Goal: Information Seeking & Learning: Learn about a topic

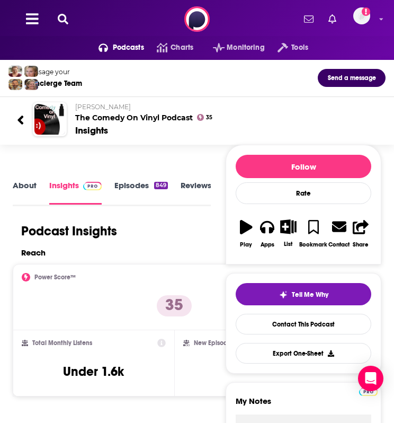
click at [136, 183] on link "Episodes 849" at bounding box center [140, 192] width 53 height 24
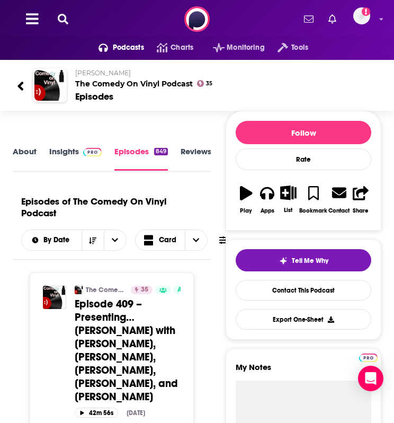
click at [59, 149] on link "Insights" at bounding box center [75, 158] width 52 height 24
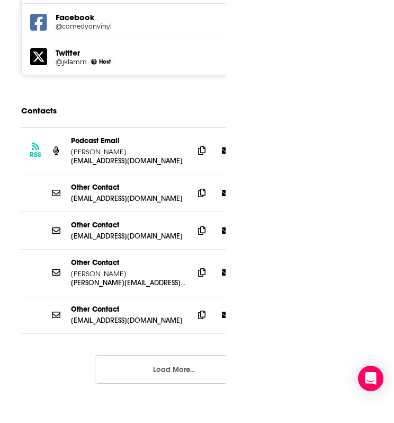
scroll to position [1078, 0]
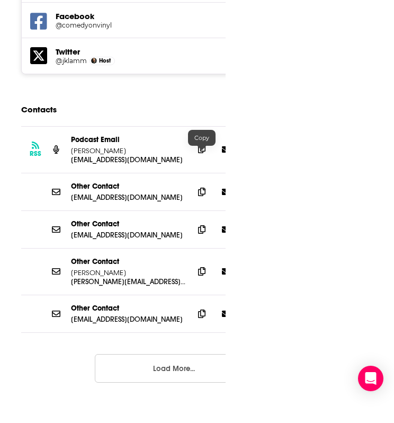
click at [201, 153] on icon at bounding box center [201, 149] width 7 height 8
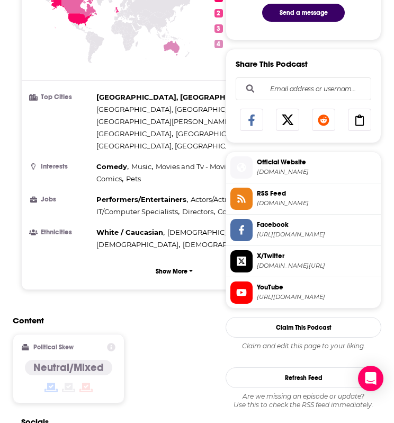
scroll to position [0, 0]
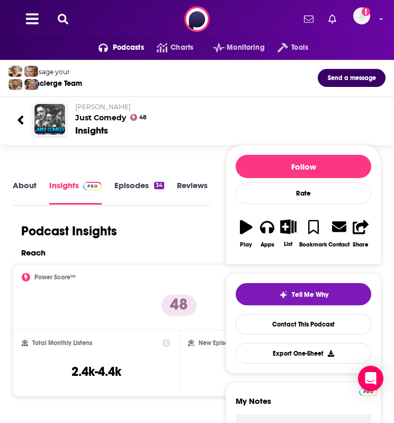
click at [129, 183] on link "Episodes 34" at bounding box center [139, 192] width 50 height 24
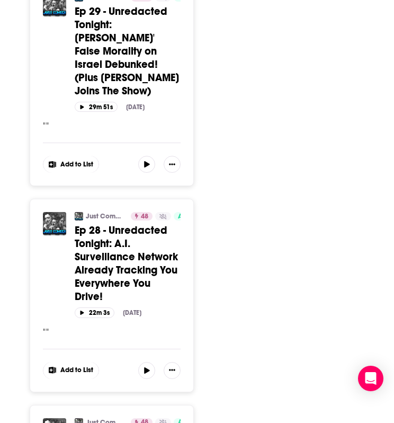
scroll to position [1423, 0]
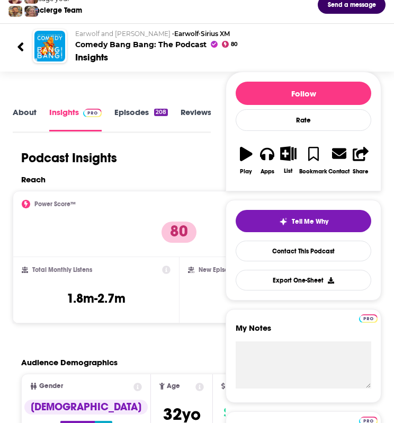
scroll to position [65, 0]
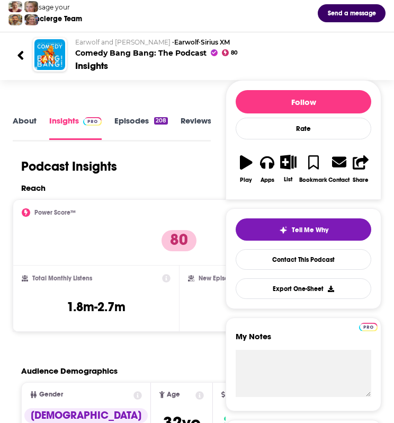
click at [126, 120] on link "Episodes 208" at bounding box center [140, 127] width 53 height 24
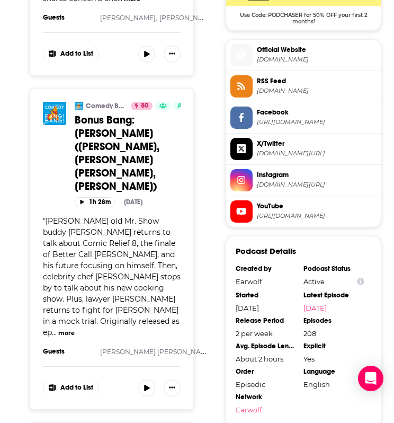
scroll to position [864, 0]
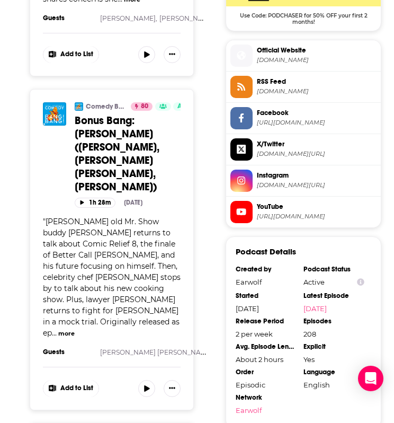
click at [67, 329] on button "more" at bounding box center [66, 333] width 16 height 9
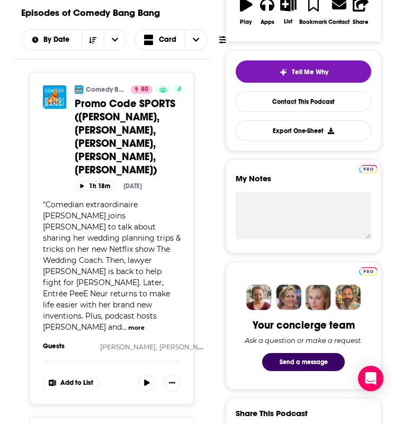
scroll to position [190, 0]
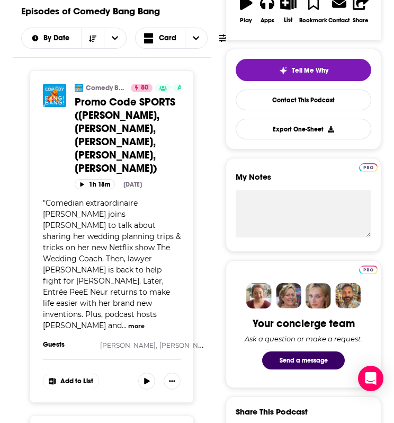
click at [128, 321] on button "more" at bounding box center [136, 325] width 16 height 9
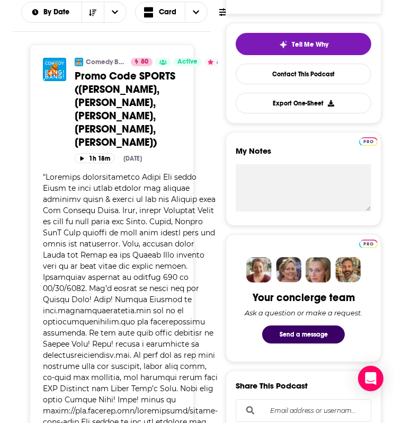
scroll to position [0, 0]
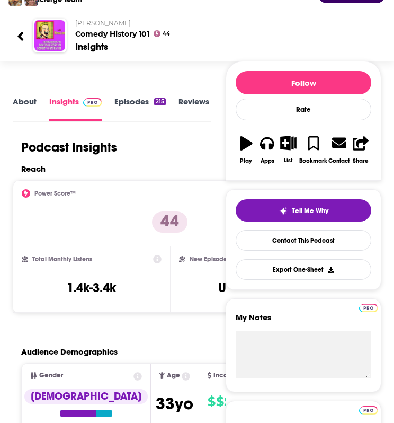
scroll to position [83, 0]
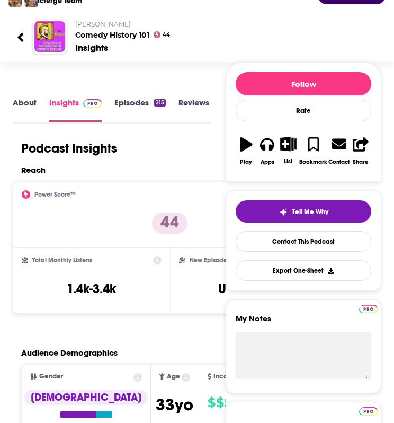
click at [124, 109] on link "Episodes 215" at bounding box center [139, 109] width 51 height 24
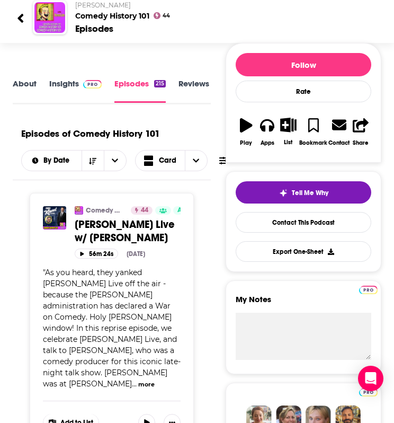
scroll to position [66, 0]
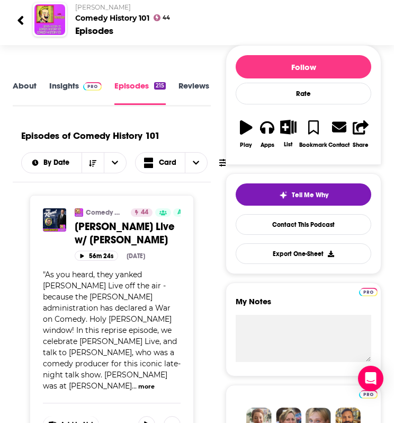
click at [24, 86] on link "About" at bounding box center [25, 92] width 24 height 24
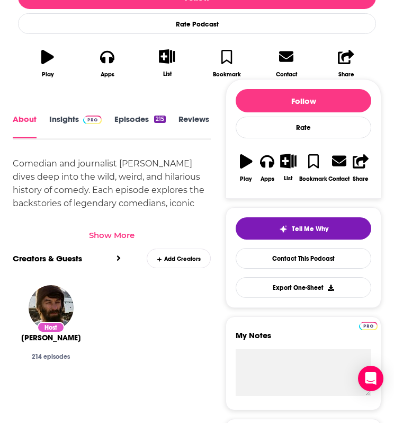
scroll to position [327, 0]
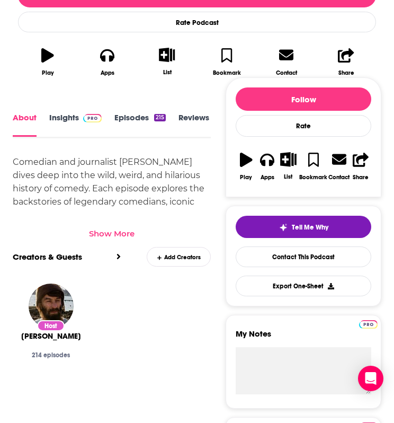
click at [73, 118] on link "Insights" at bounding box center [75, 124] width 52 height 23
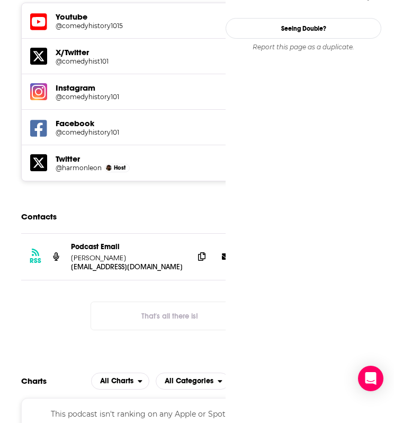
scroll to position [1013, 0]
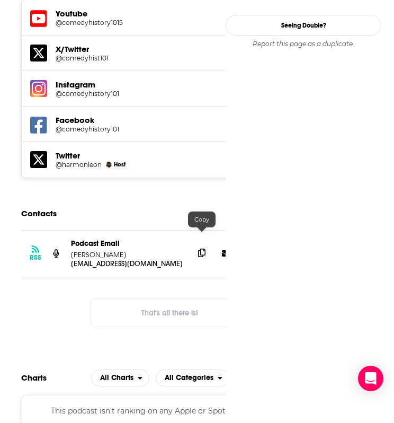
click at [202, 248] on icon at bounding box center [201, 252] width 7 height 8
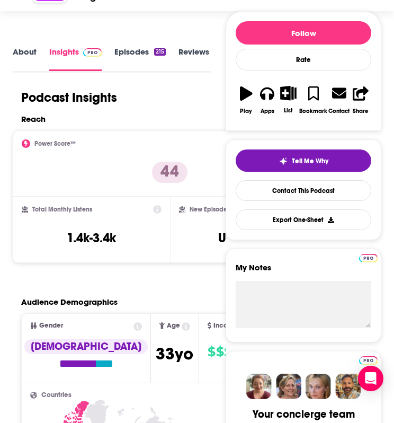
scroll to position [0, 0]
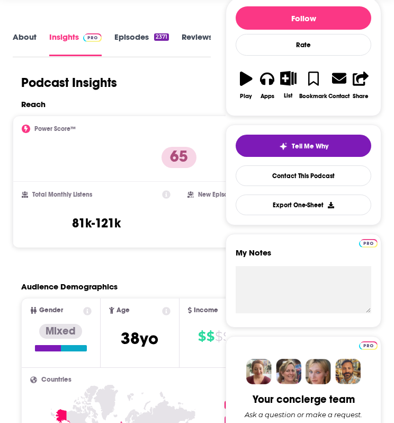
scroll to position [111, 0]
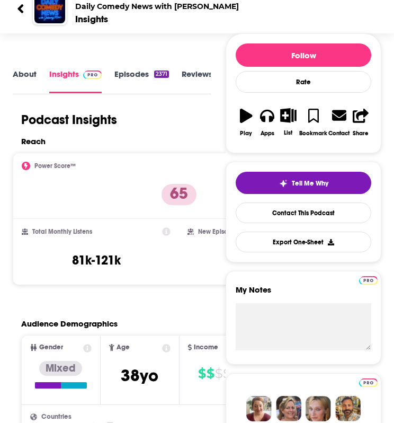
click at [124, 77] on link "Episodes 2371" at bounding box center [141, 81] width 55 height 24
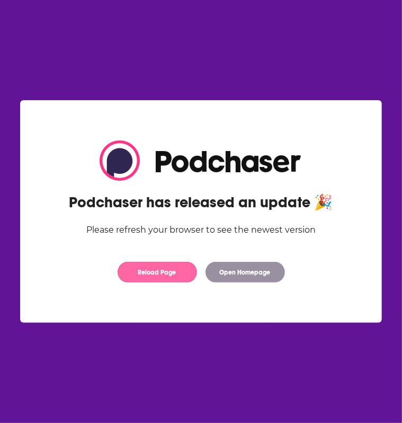
click at [172, 273] on button "Reload Page" at bounding box center [157, 272] width 79 height 21
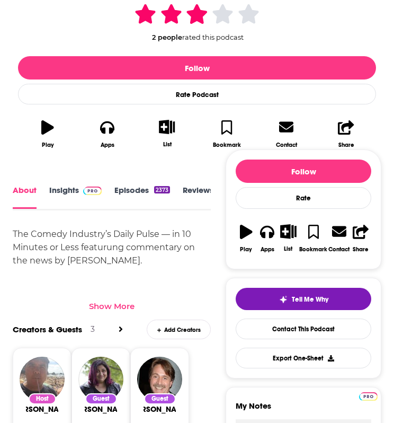
scroll to position [256, 0]
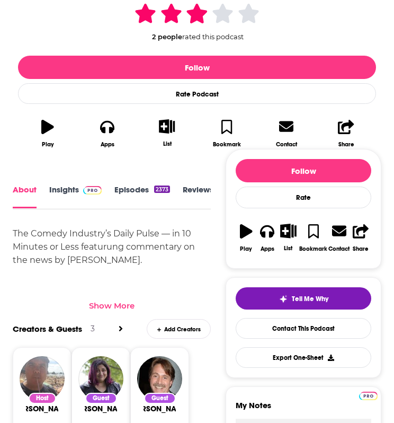
click at [130, 190] on link "Episodes 2373" at bounding box center [142, 196] width 56 height 24
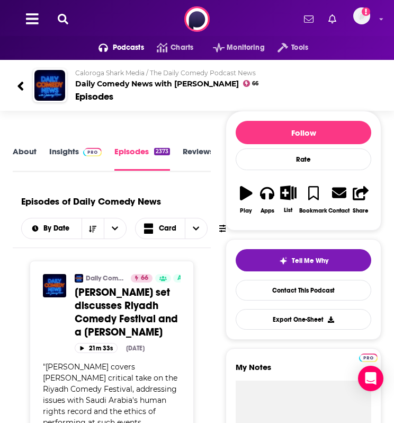
click at [61, 150] on link "Insights" at bounding box center [75, 158] width 52 height 24
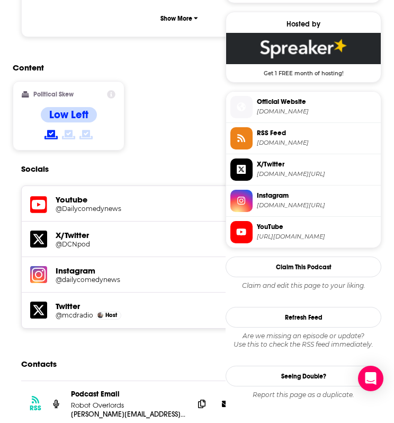
scroll to position [969, 0]
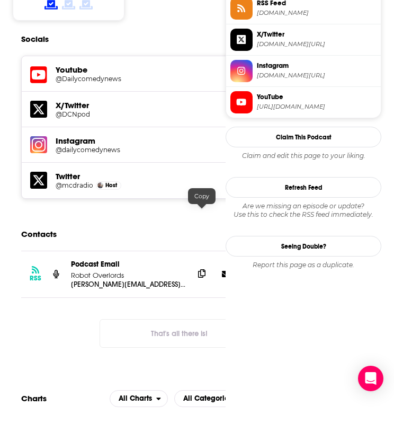
click at [201, 265] on span at bounding box center [202, 273] width 16 height 16
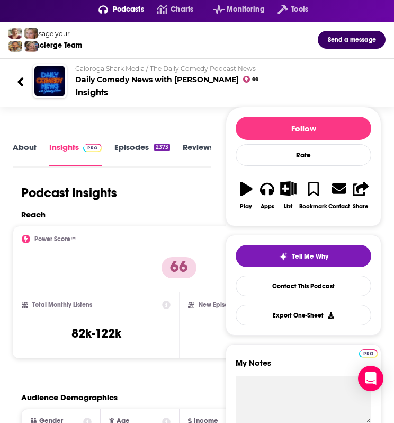
scroll to position [38, 0]
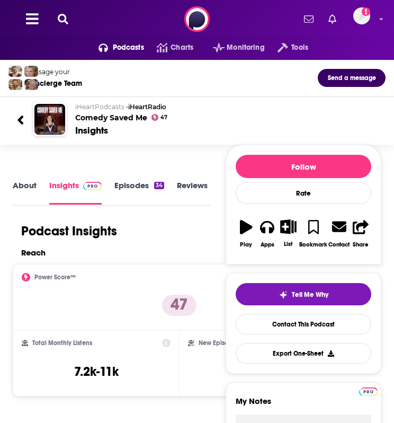
click at [130, 186] on link "Episodes 34" at bounding box center [139, 192] width 50 height 24
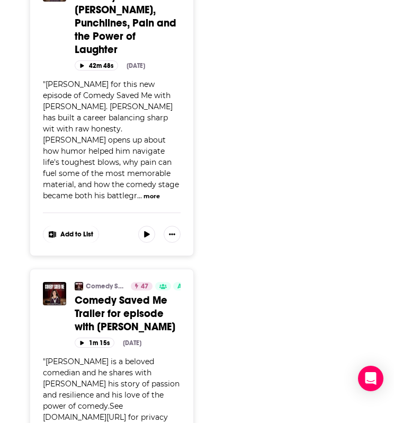
scroll to position [1595, 0]
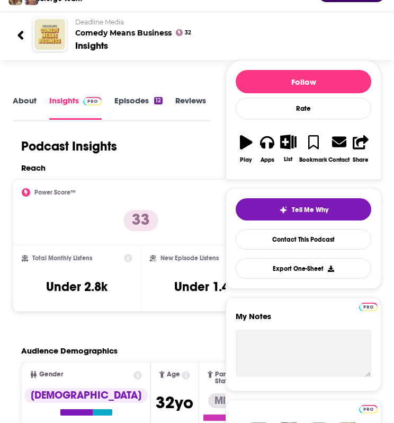
scroll to position [85, 0]
click at [139, 101] on link "Episodes 12" at bounding box center [138, 107] width 48 height 24
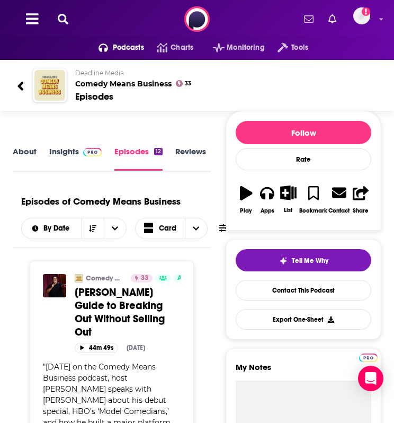
click at [66, 151] on link "Insights" at bounding box center [75, 158] width 52 height 24
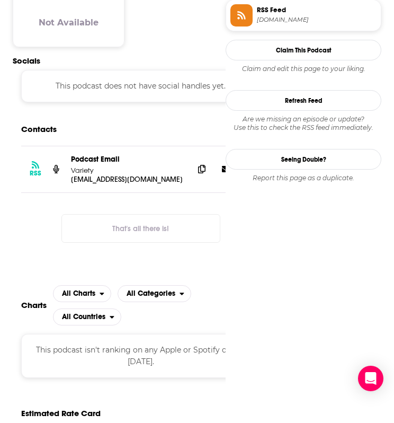
scroll to position [724, 0]
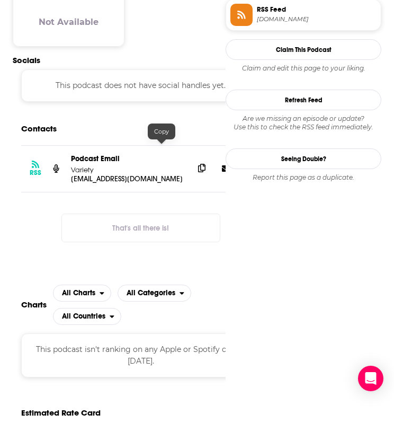
click at [198, 164] on icon at bounding box center [201, 168] width 7 height 8
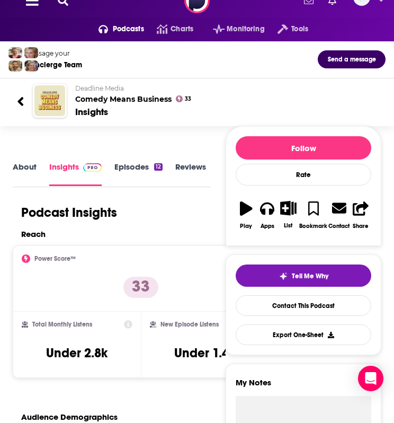
scroll to position [0, 0]
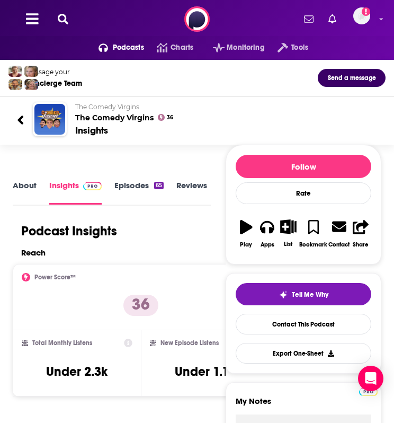
click at [132, 183] on link "Episodes 65" at bounding box center [138, 192] width 49 height 24
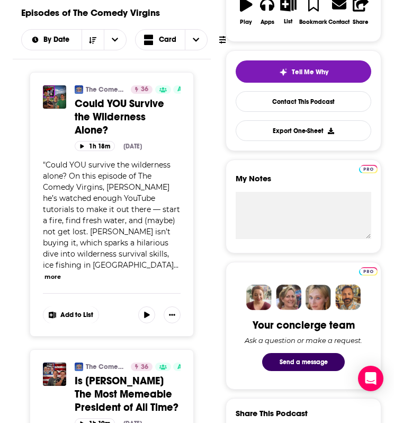
scroll to position [190, 0]
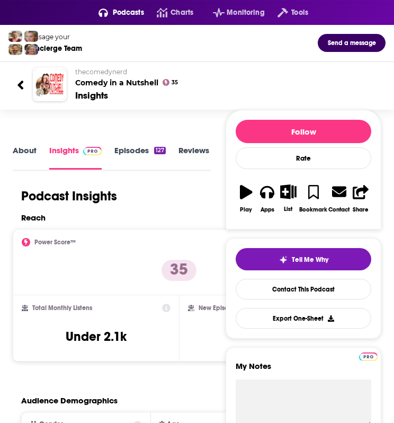
scroll to position [15, 0]
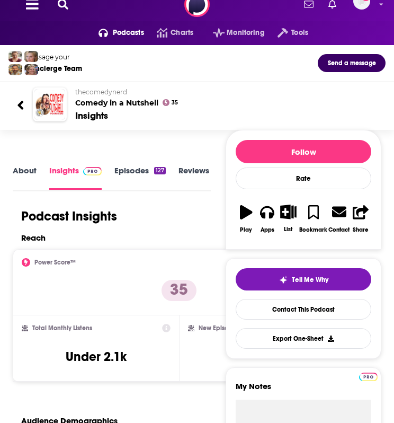
click at [136, 168] on link "Episodes 127" at bounding box center [139, 177] width 51 height 24
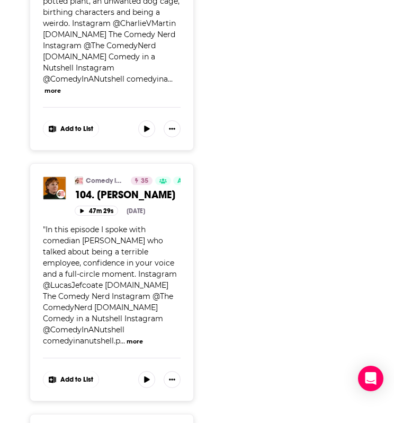
scroll to position [5726, 0]
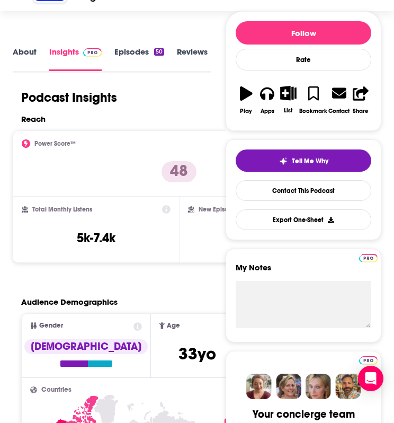
scroll to position [133, 0]
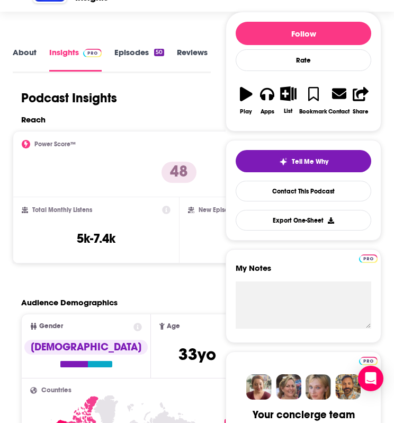
click at [130, 57] on link "Episodes 50" at bounding box center [139, 59] width 50 height 24
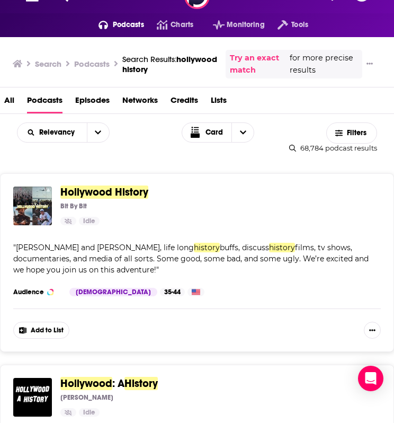
scroll to position [7, 0]
